Goal: Task Accomplishment & Management: Manage account settings

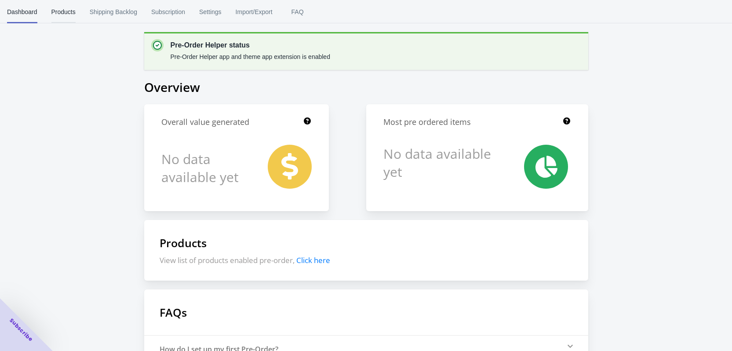
click at [63, 6] on span "Products" at bounding box center [63, 11] width 24 height 23
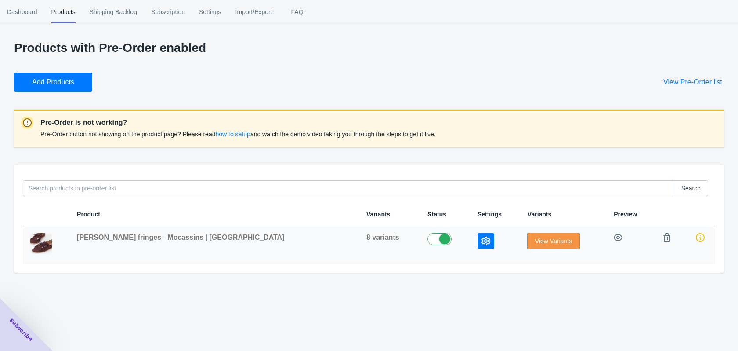
click at [528, 245] on button "View Variants" at bounding box center [554, 241] width 52 height 16
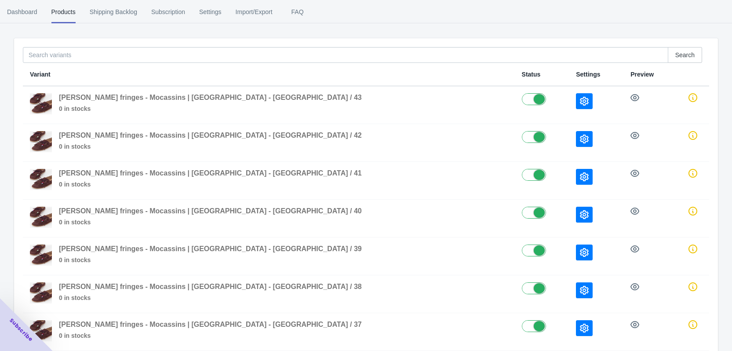
scroll to position [44, 0]
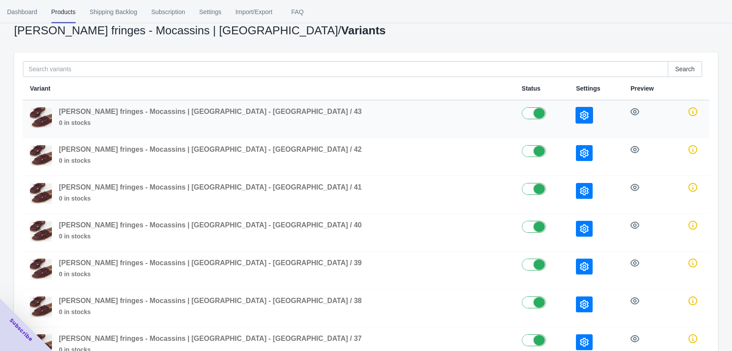
click at [576, 115] on button "button" at bounding box center [584, 115] width 17 height 16
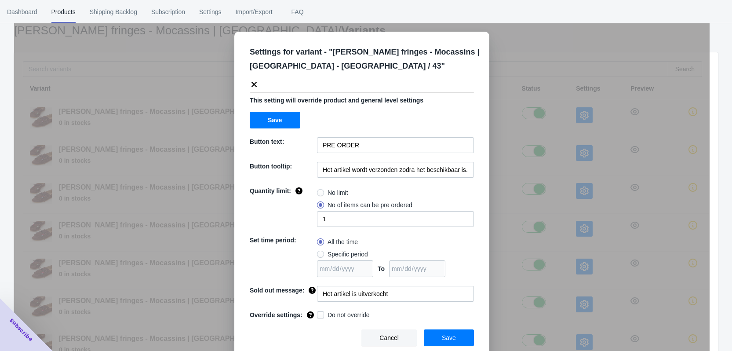
scroll to position [5, 0]
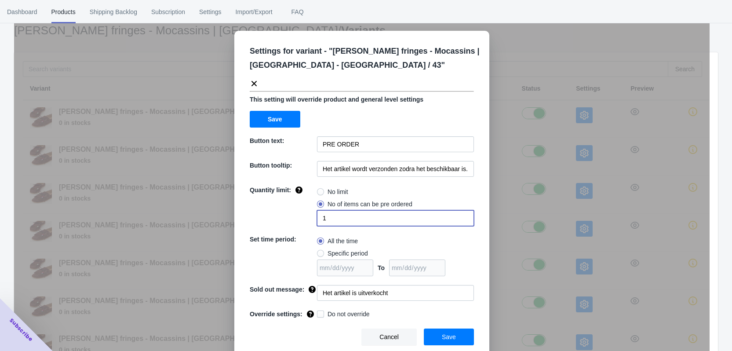
drag, startPoint x: 330, startPoint y: 217, endPoint x: 298, endPoint y: 212, distance: 31.7
click at [301, 213] on div "Quantity limit: No limit No of items can be pre ordered 1" at bounding box center [362, 205] width 224 height 40
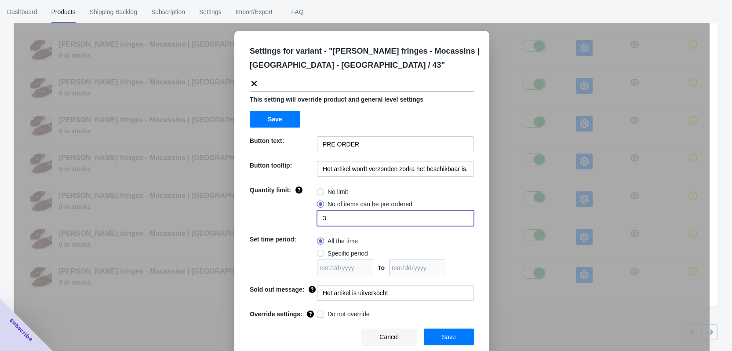
type input "3"
click at [456, 255] on div "All the time Specific period To" at bounding box center [395, 255] width 157 height 41
click at [453, 338] on button "Save" at bounding box center [449, 336] width 50 height 17
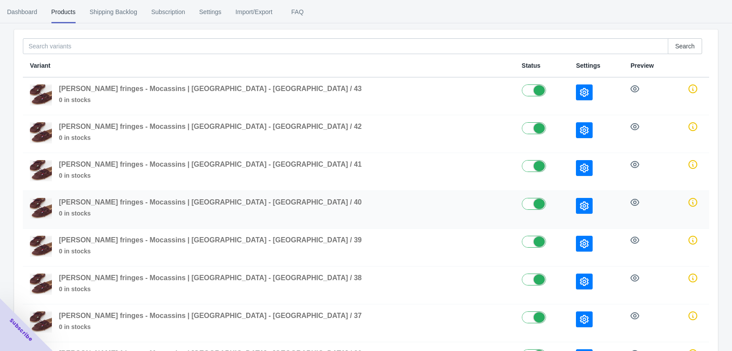
scroll to position [61, 0]
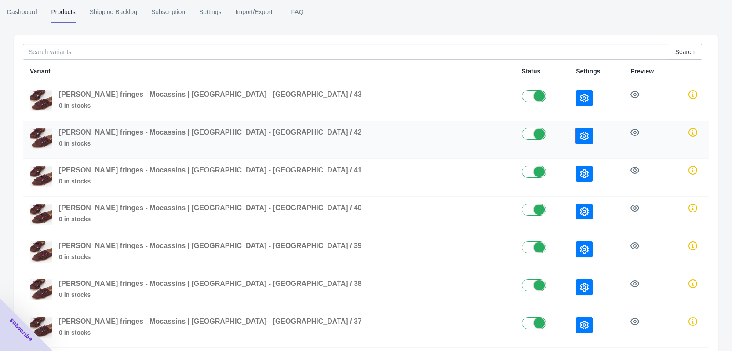
click at [576, 133] on button "button" at bounding box center [584, 136] width 17 height 16
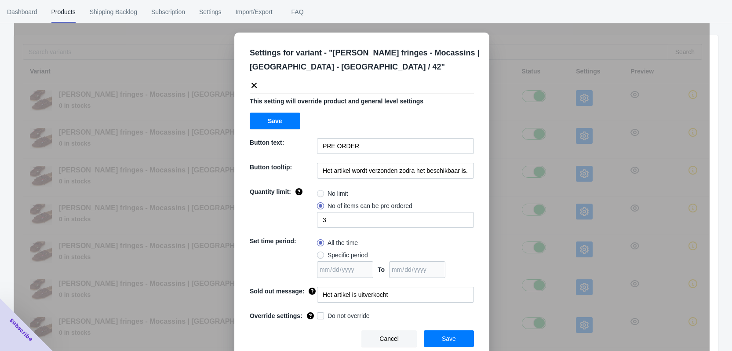
scroll to position [0, 0]
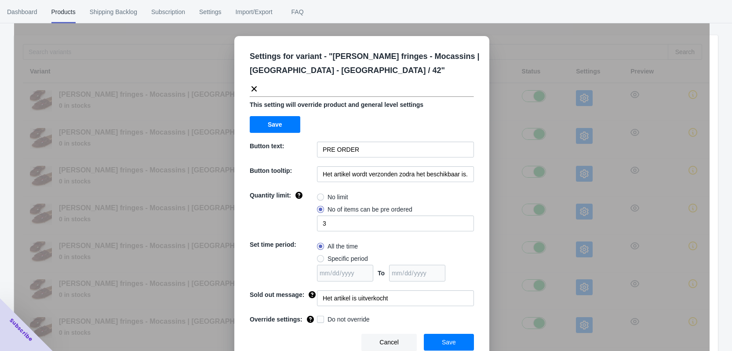
click at [572, 109] on div "Settings for variant - " [PERSON_NAME] fringes - Mocassins | [GEOGRAPHIC_DATA] …" at bounding box center [361, 197] width 695 height 351
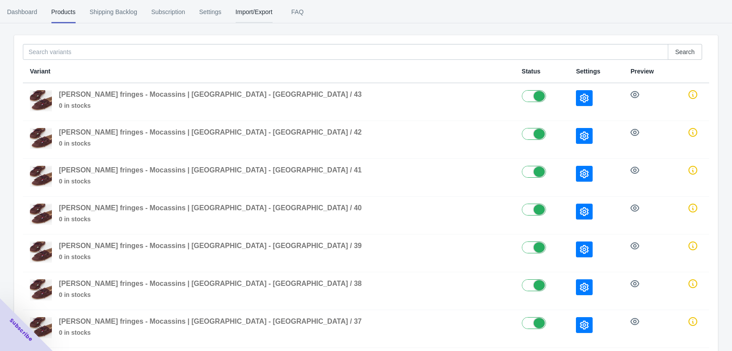
click at [257, 14] on span "Import/Export" at bounding box center [253, 11] width 37 height 23
